Goal: Transaction & Acquisition: Purchase product/service

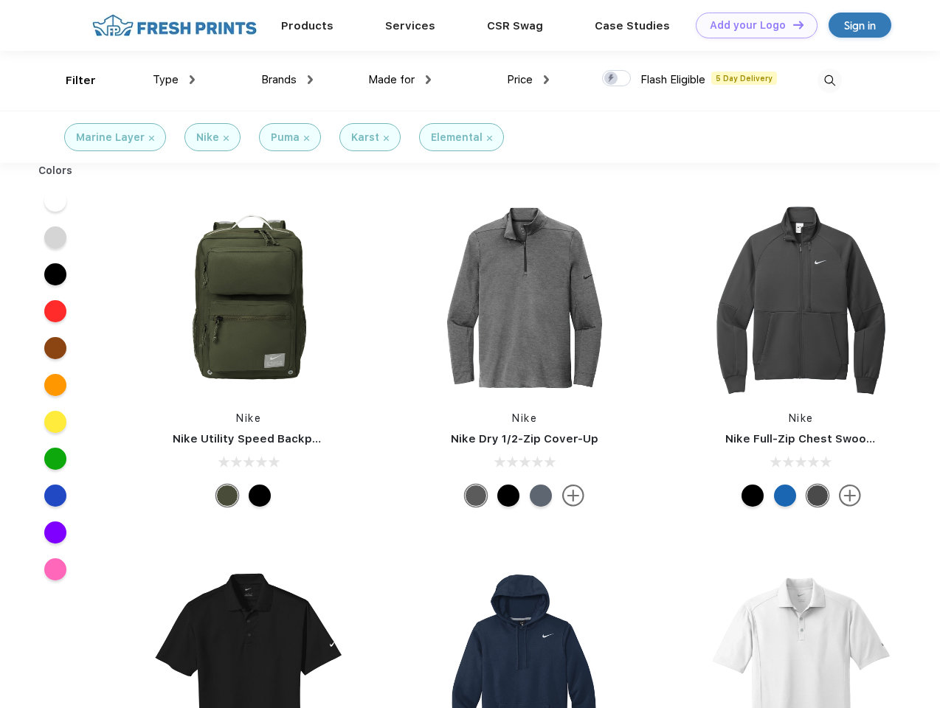
click at [751, 25] on link "Add your Logo Design Tool" at bounding box center [757, 26] width 122 height 26
click at [0, 0] on div "Design Tool" at bounding box center [0, 0] width 0 height 0
click at [792, 24] on link "Add your Logo Design Tool" at bounding box center [757, 26] width 122 height 26
click at [71, 80] on div "Filter" at bounding box center [81, 80] width 30 height 17
click at [174, 80] on span "Type" at bounding box center [166, 79] width 26 height 13
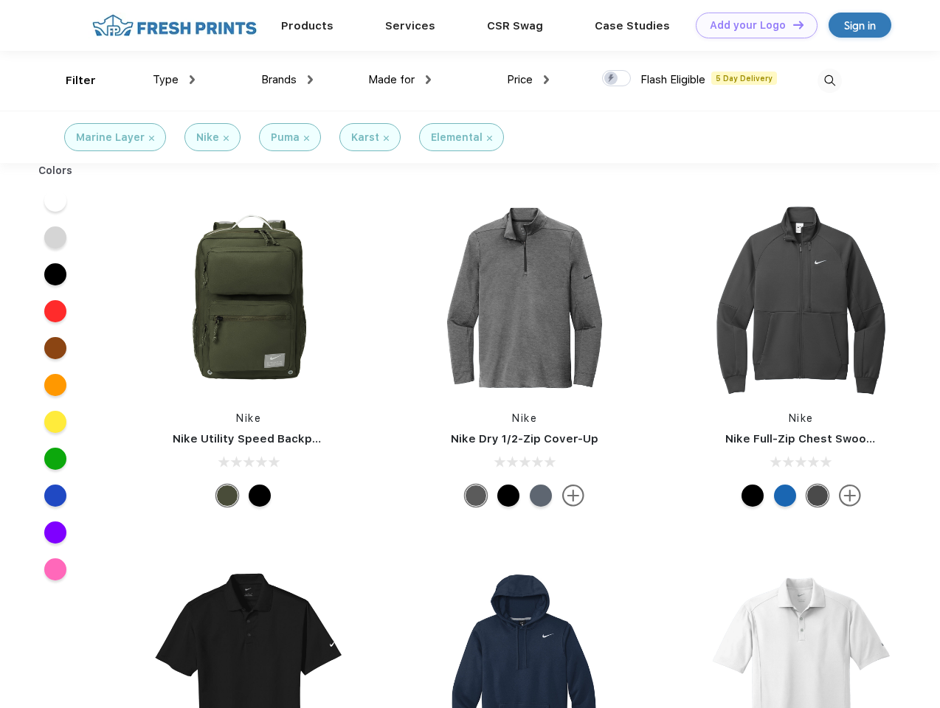
click at [287, 80] on span "Brands" at bounding box center [278, 79] width 35 height 13
click at [400, 80] on span "Made for" at bounding box center [391, 79] width 46 height 13
click at [528, 80] on span "Price" at bounding box center [520, 79] width 26 height 13
click at [617, 79] on div at bounding box center [616, 78] width 29 height 16
click at [612, 79] on input "checkbox" at bounding box center [607, 74] width 10 height 10
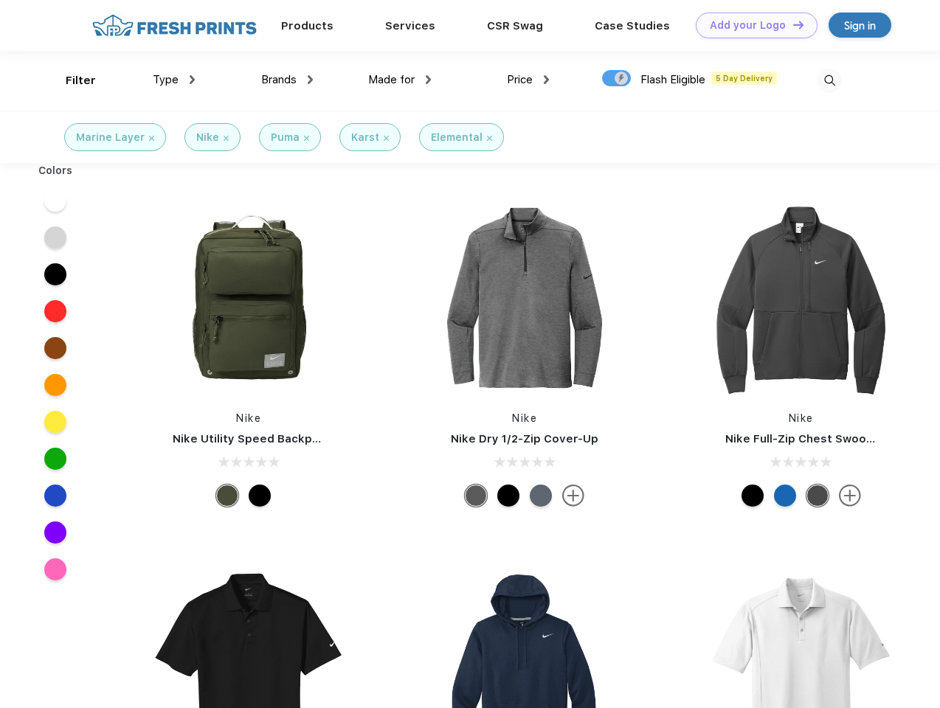
click at [829, 80] on img at bounding box center [829, 81] width 24 height 24
